Goal: Task Accomplishment & Management: Manage account settings

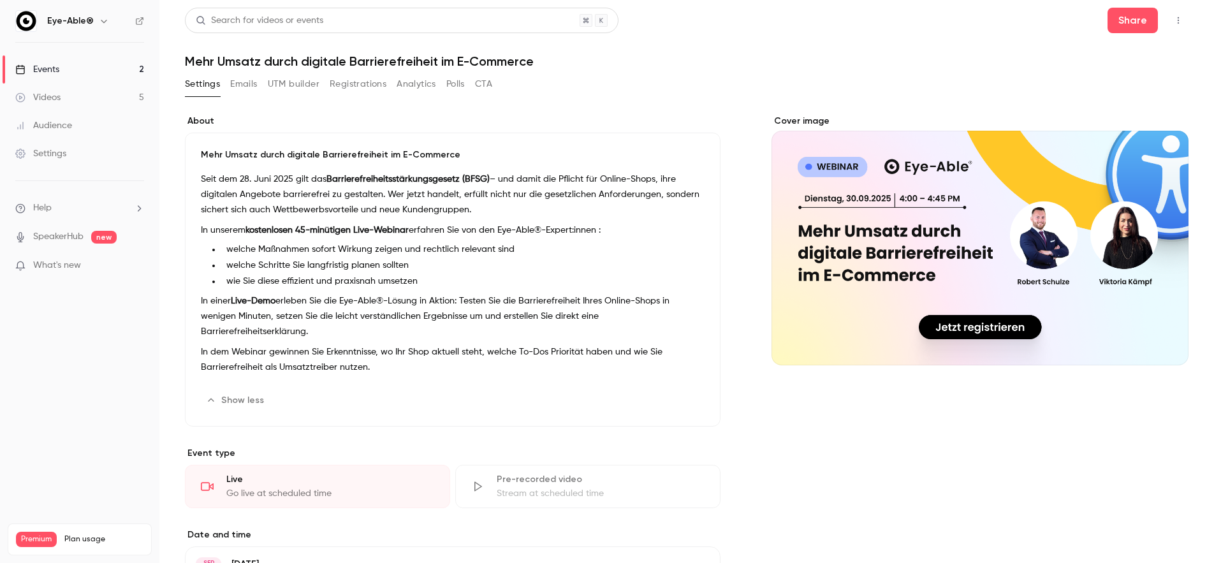
click at [108, 72] on link "Events 2" at bounding box center [79, 69] width 159 height 28
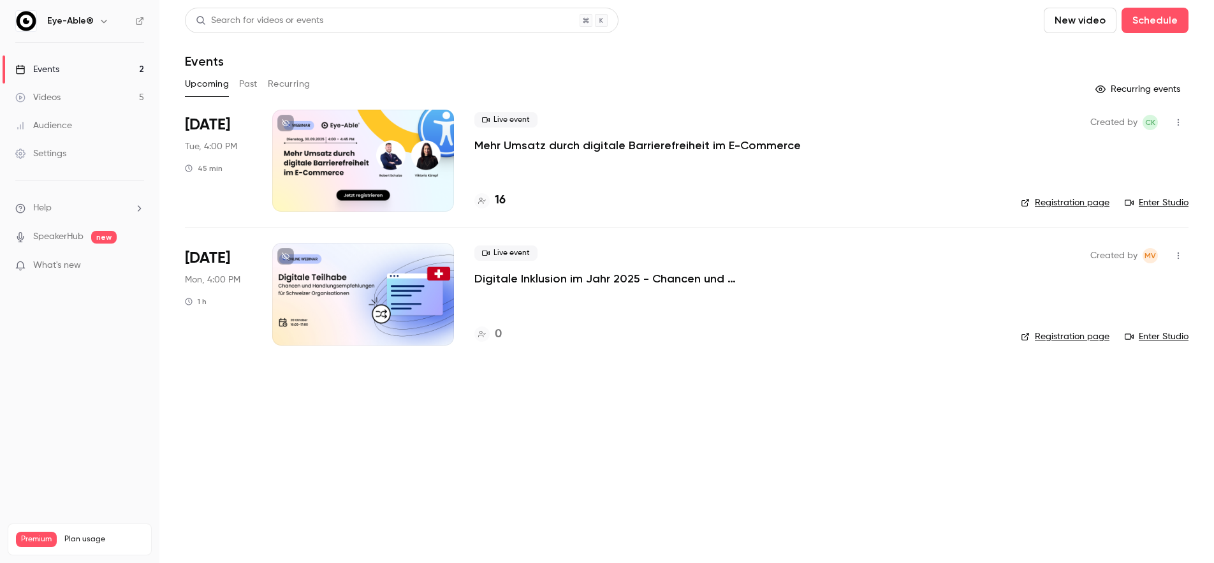
click at [365, 131] on div at bounding box center [363, 161] width 182 height 102
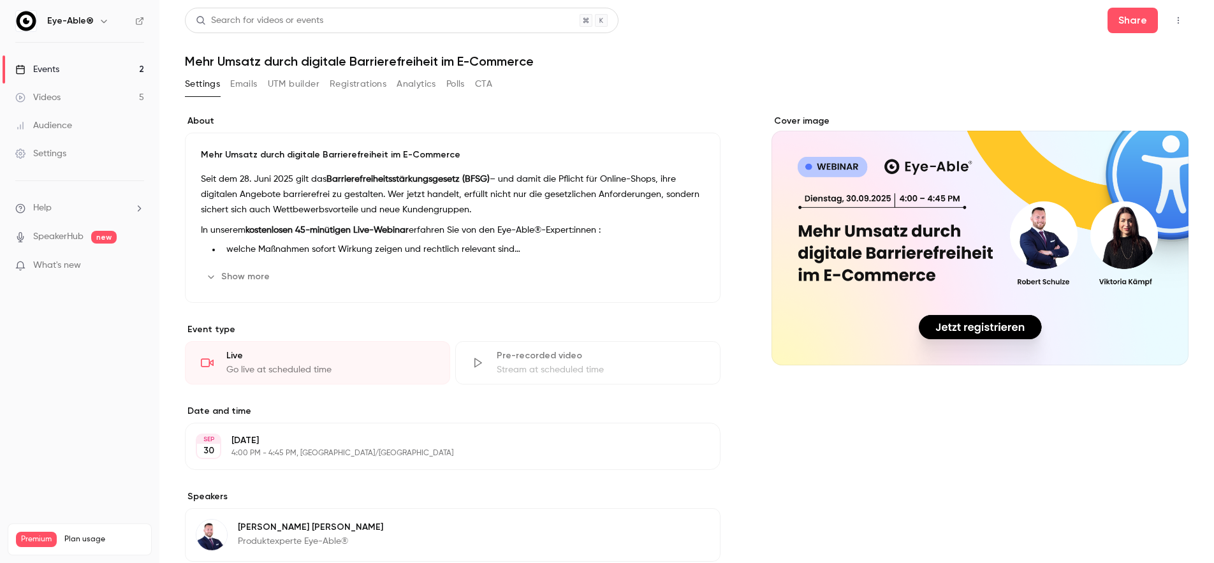
click at [250, 84] on button "Emails" at bounding box center [243, 84] width 27 height 20
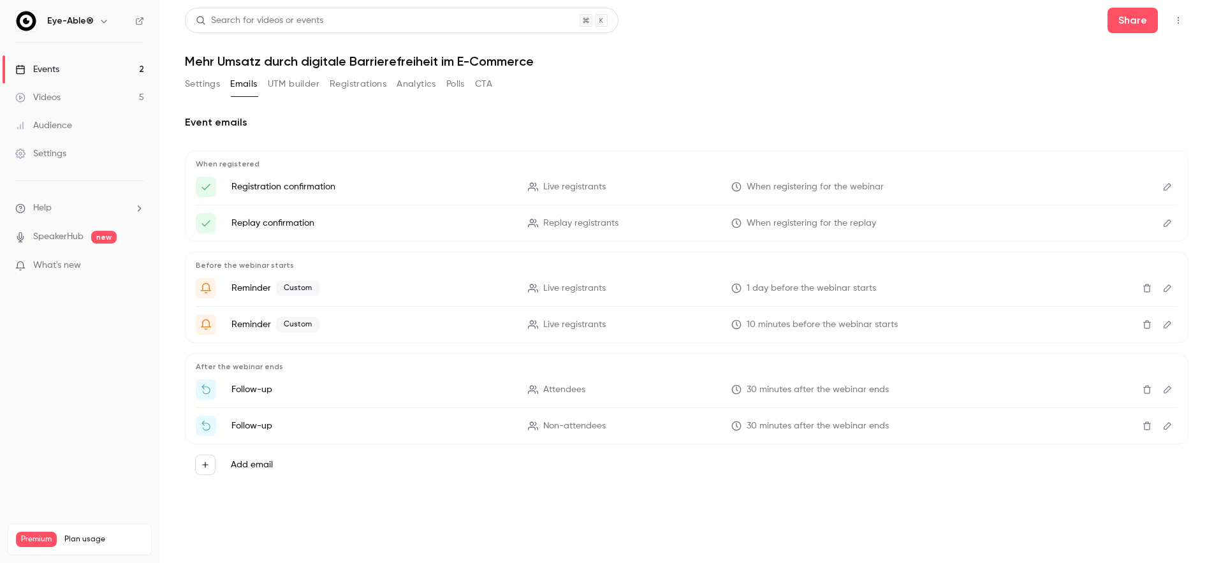
click at [202, 85] on button "Settings" at bounding box center [202, 84] width 35 height 20
